Goal: Book appointment/travel/reservation

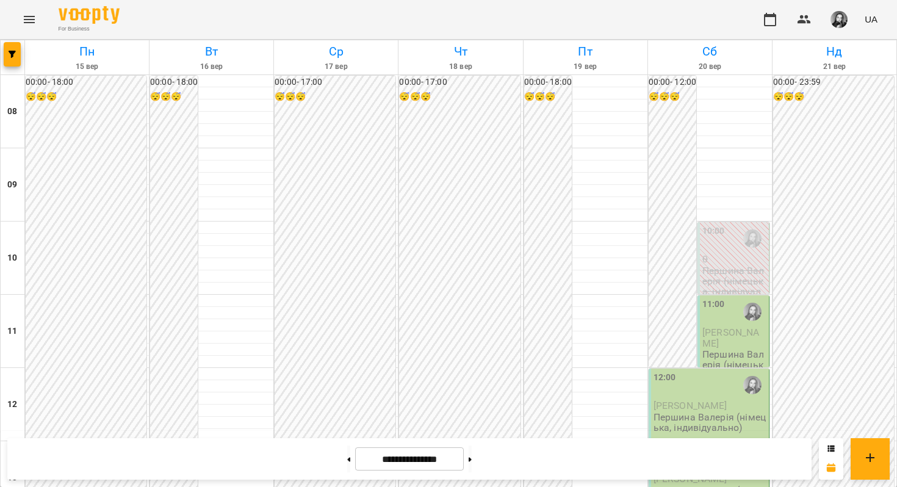
scroll to position [600, 0]
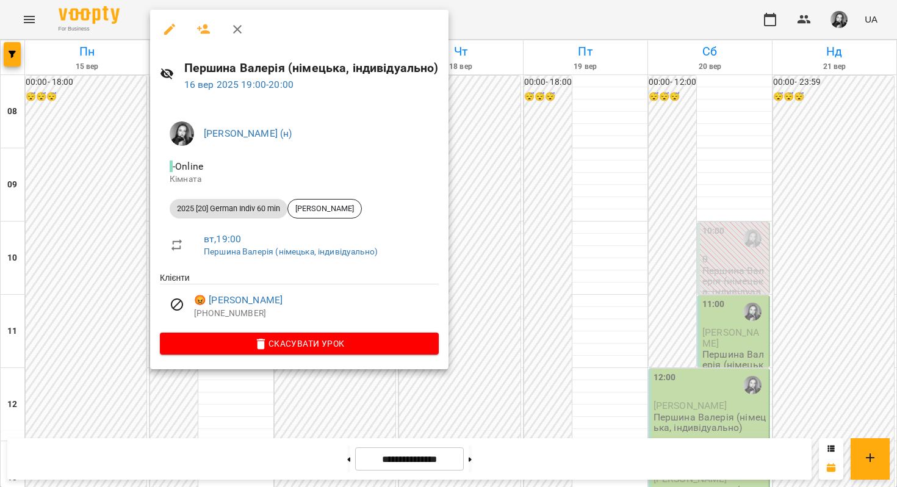
click at [67, 295] on div at bounding box center [448, 243] width 897 height 487
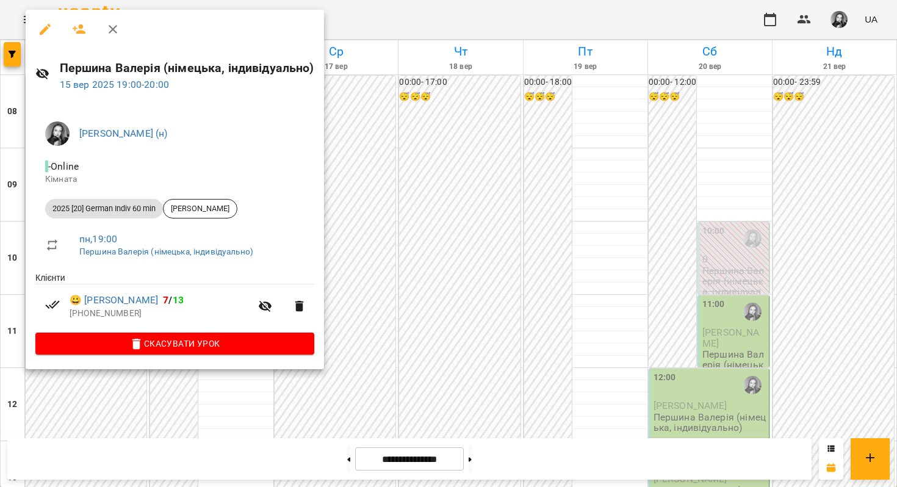
click at [368, 188] on div at bounding box center [448, 243] width 897 height 487
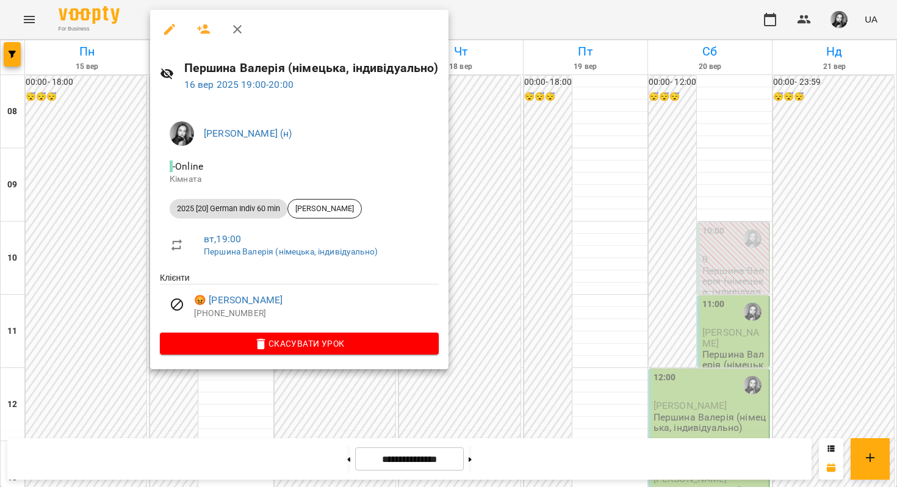
click at [120, 300] on div at bounding box center [448, 243] width 897 height 487
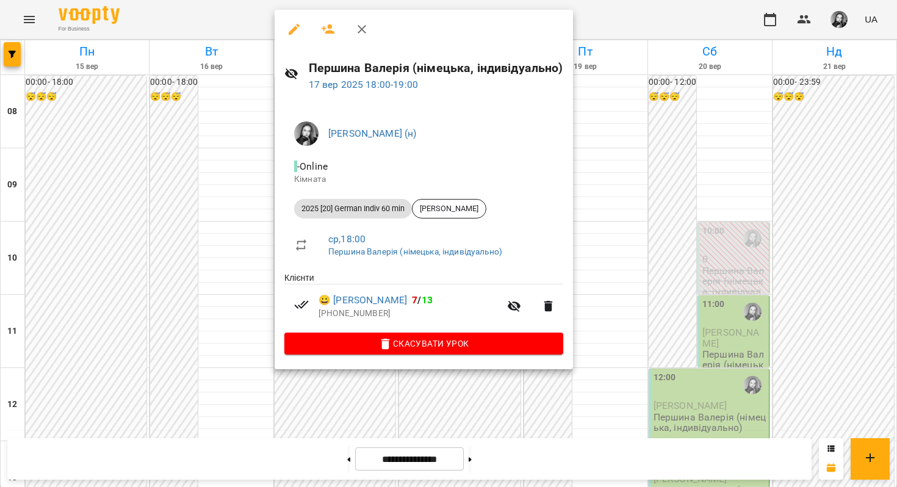
click at [184, 261] on div at bounding box center [448, 243] width 897 height 487
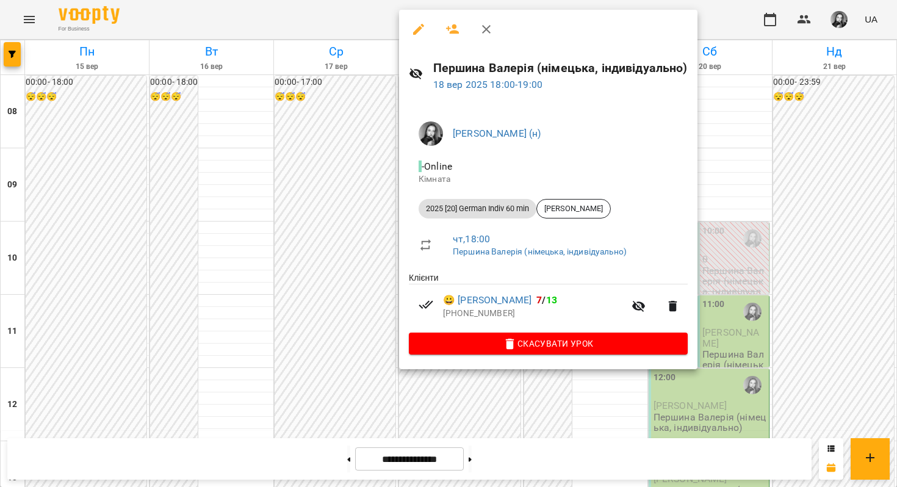
click at [293, 251] on div at bounding box center [448, 243] width 897 height 487
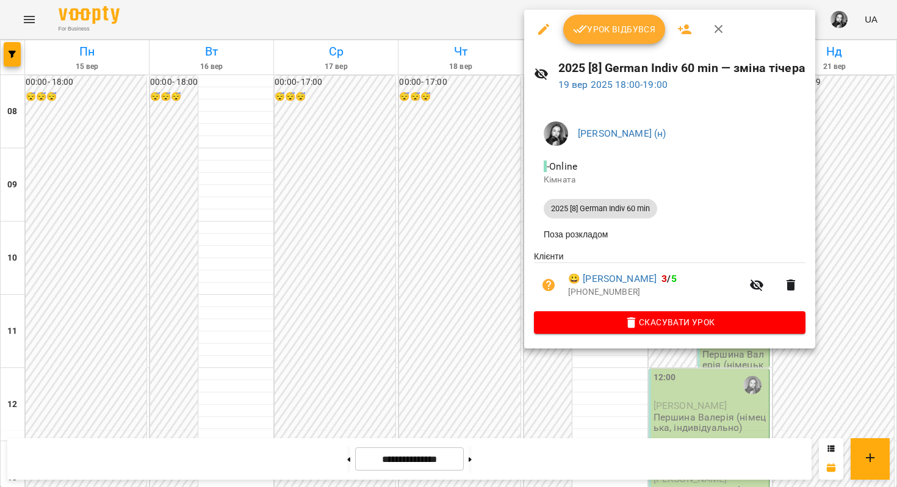
click at [447, 251] on div at bounding box center [448, 243] width 897 height 487
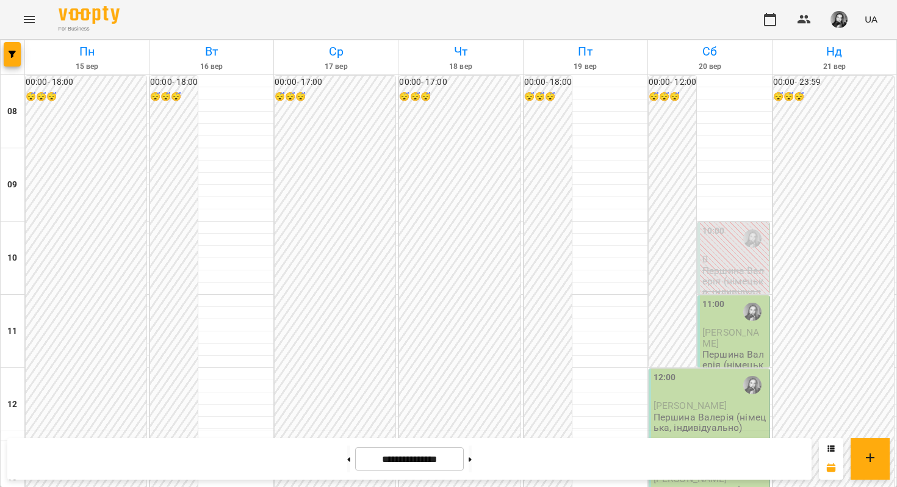
scroll to position [131, 0]
click at [725, 298] on div "11:00" at bounding box center [734, 312] width 64 height 28
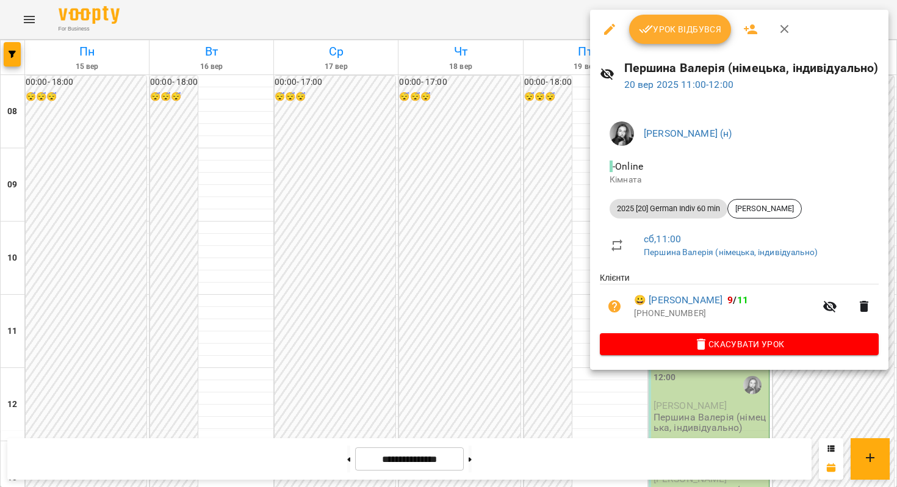
click at [548, 207] on div at bounding box center [448, 243] width 897 height 487
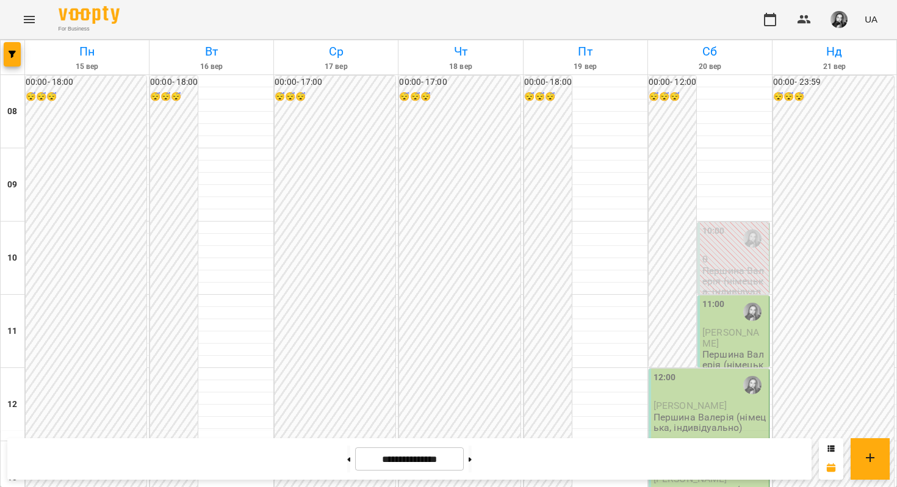
click at [710, 326] on span "[PERSON_NAME]" at bounding box center [730, 337] width 57 height 22
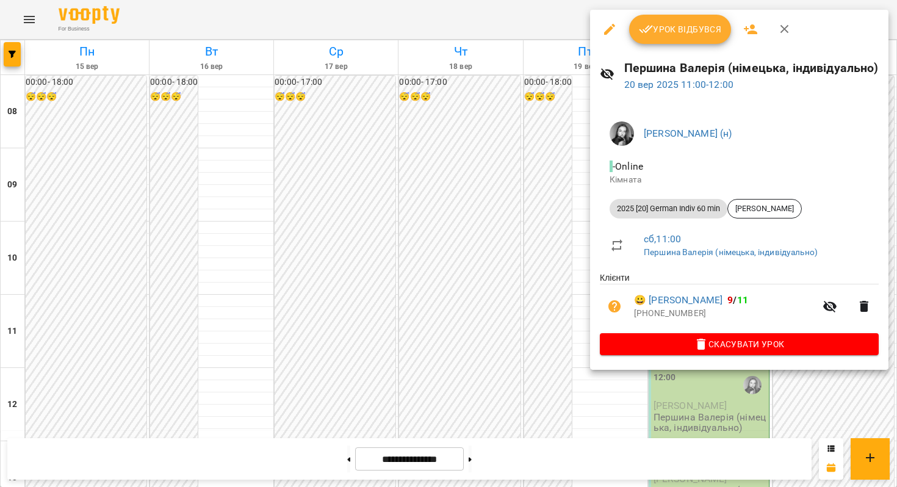
click at [534, 261] on div at bounding box center [448, 243] width 897 height 487
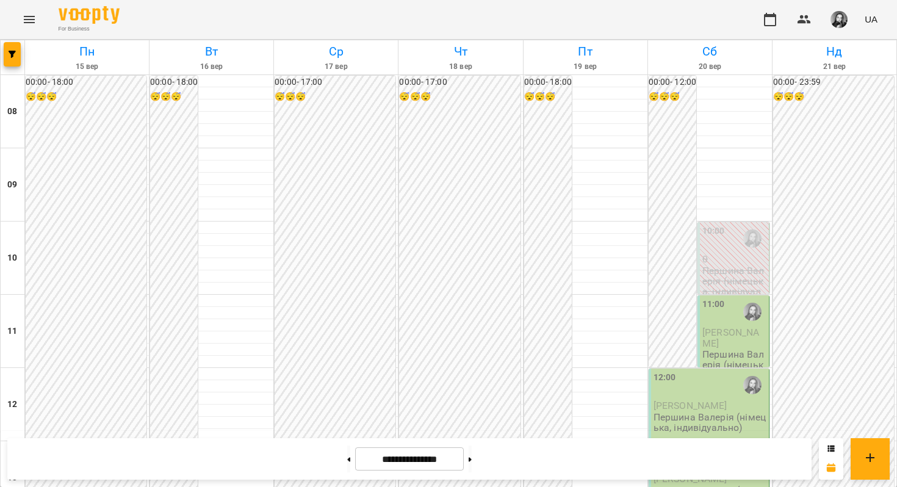
click at [657, 400] on span "[PERSON_NAME]" at bounding box center [690, 406] width 74 height 12
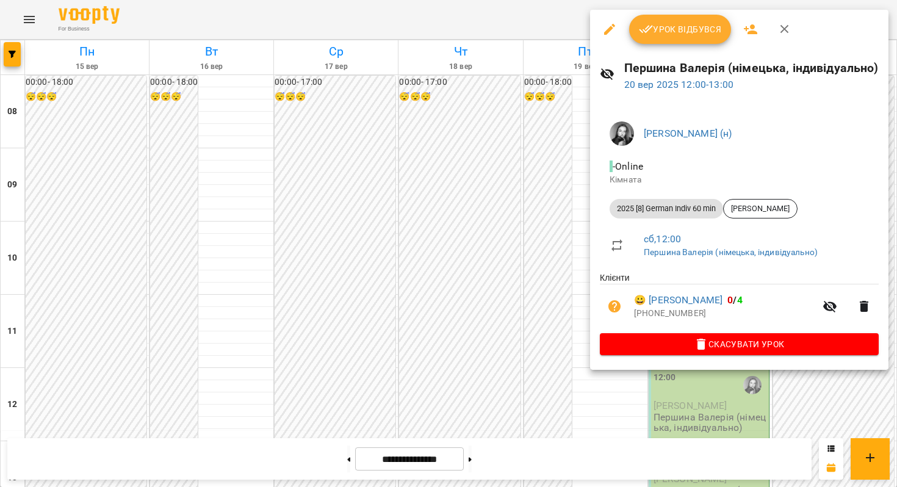
click at [501, 285] on div at bounding box center [448, 243] width 897 height 487
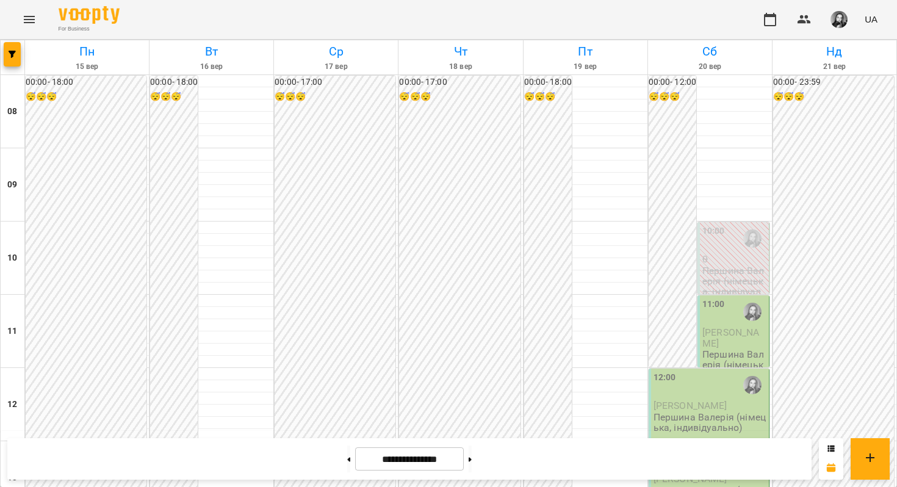
click at [651, 442] on div "13:00 [PERSON_NAME] [PERSON_NAME] (німецька, індивідуально)" at bounding box center [708, 478] width 121 height 72
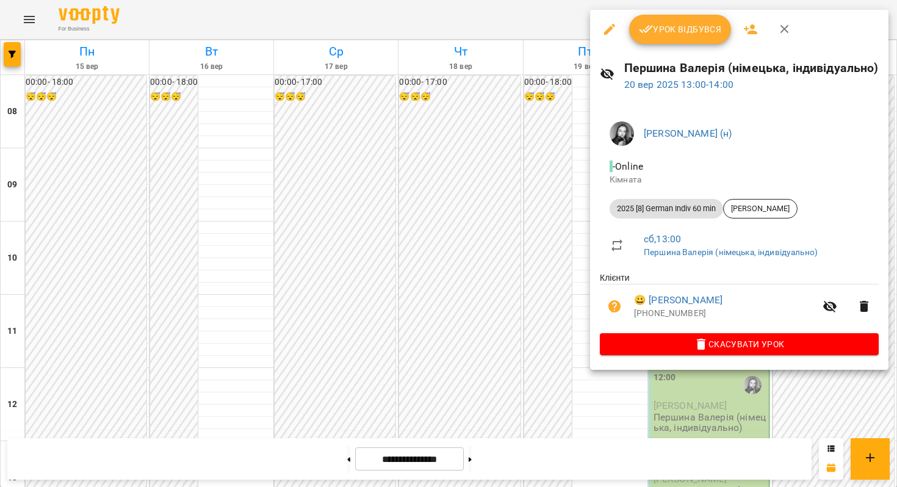
click at [536, 334] on div at bounding box center [448, 243] width 897 height 487
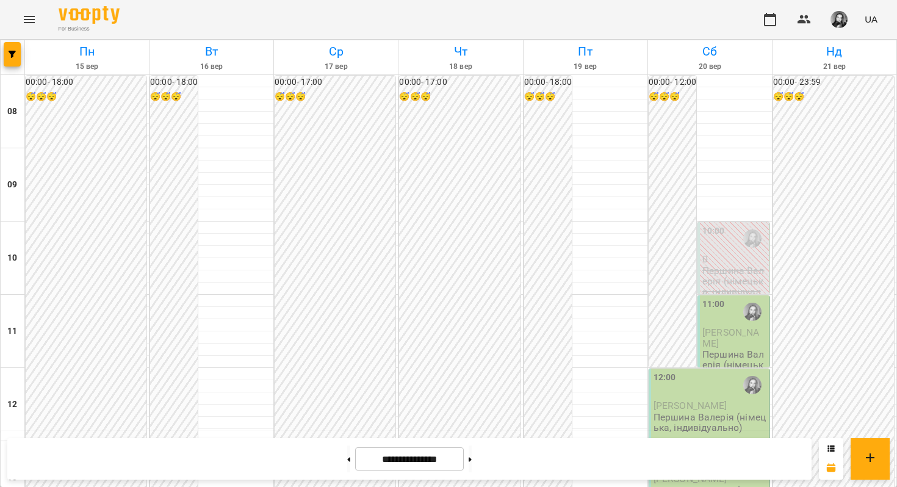
scroll to position [575, 0]
click at [472, 458] on button at bounding box center [469, 458] width 3 height 27
type input "**********"
